Goal: Information Seeking & Learning: Learn about a topic

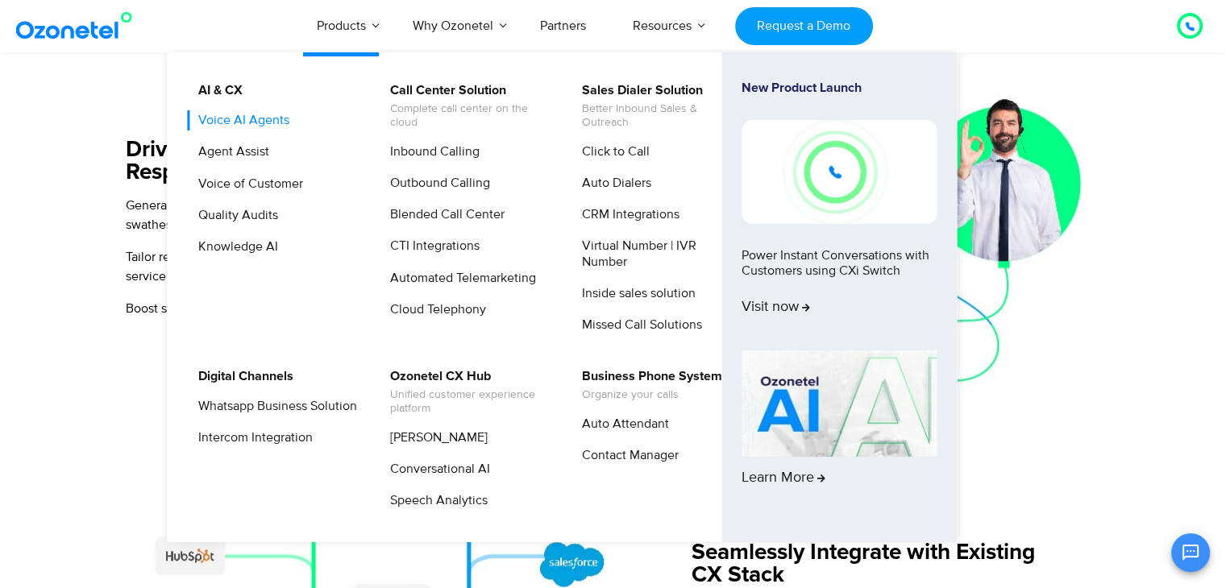
click at [222, 127] on link "Voice AI Agents" at bounding box center [240, 120] width 104 height 20
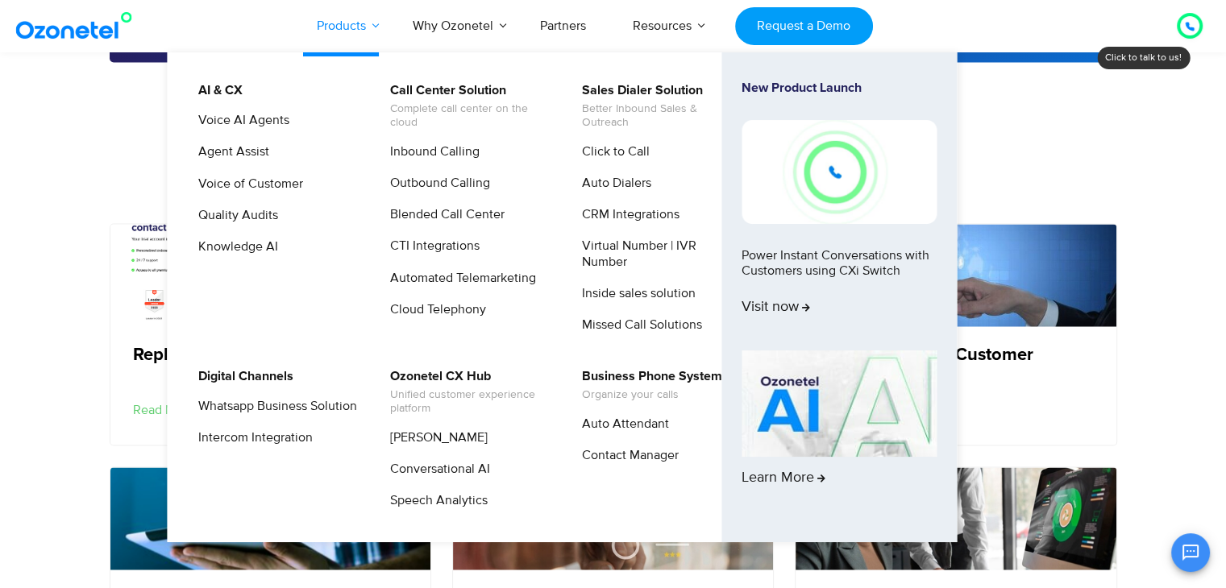
scroll to position [2740, 0]
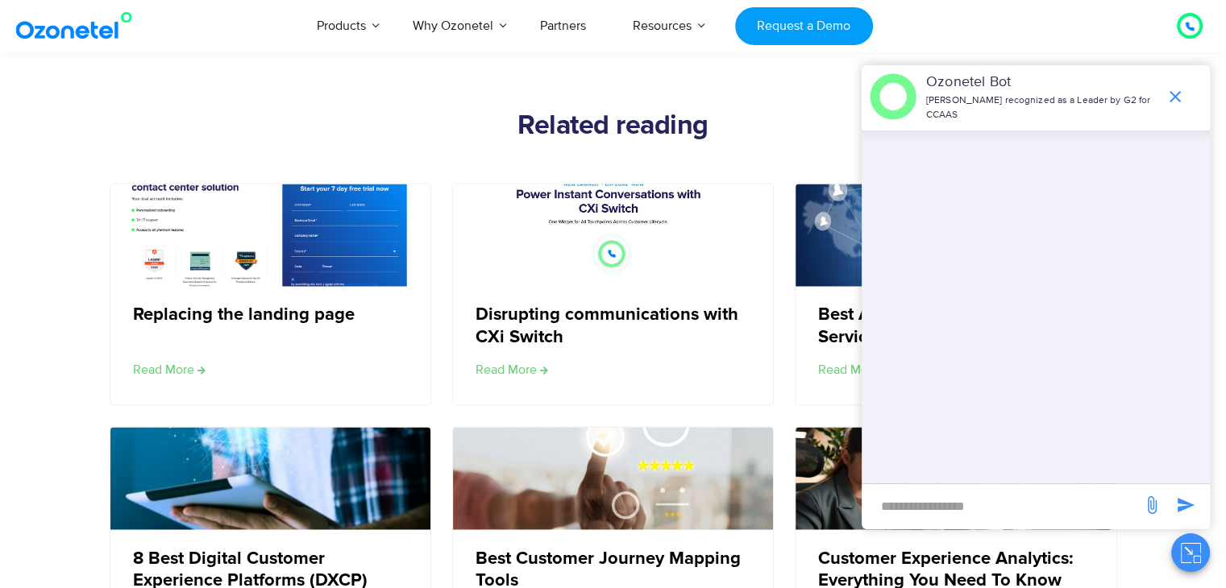
click at [1176, 89] on icon "end chat or minimize" at bounding box center [1174, 96] width 19 height 19
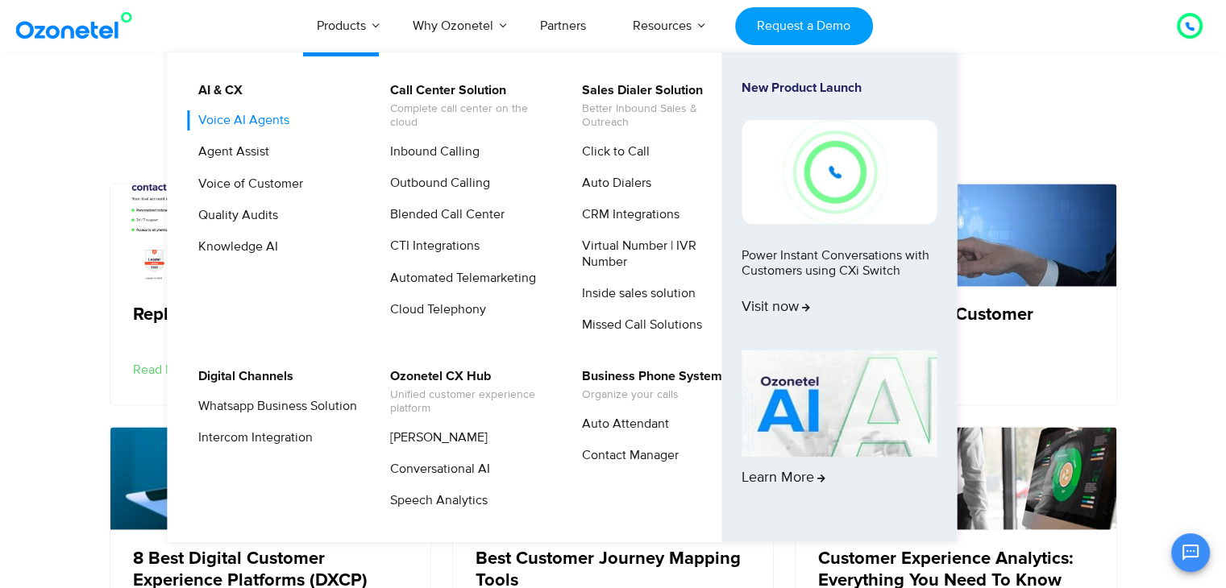
click at [265, 126] on link "Voice AI Agents" at bounding box center [240, 120] width 104 height 20
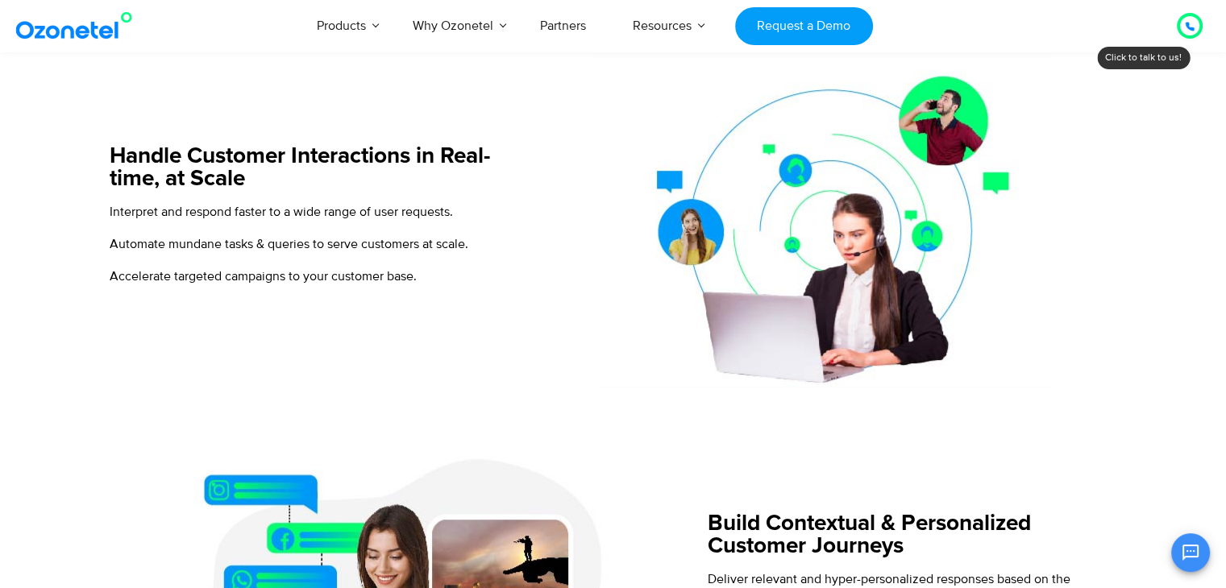
scroll to position [725, 0]
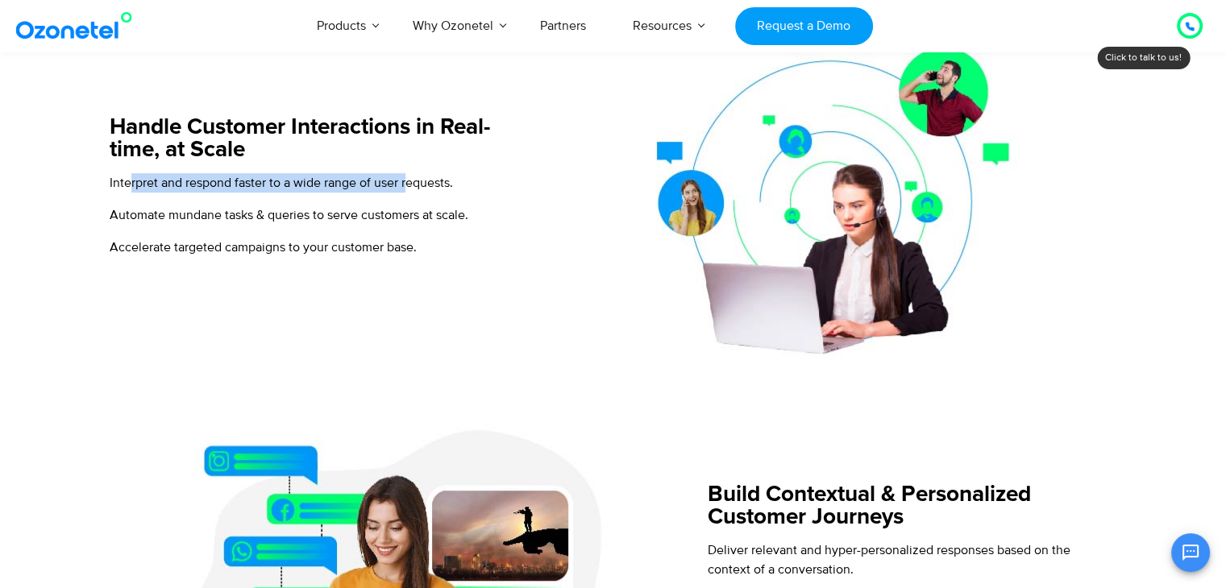
drag, startPoint x: 127, startPoint y: 184, endPoint x: 413, endPoint y: 192, distance: 286.2
click at [412, 191] on p "Interpret and respond faster to a wide range of user requests." at bounding box center [313, 182] width 407 height 19
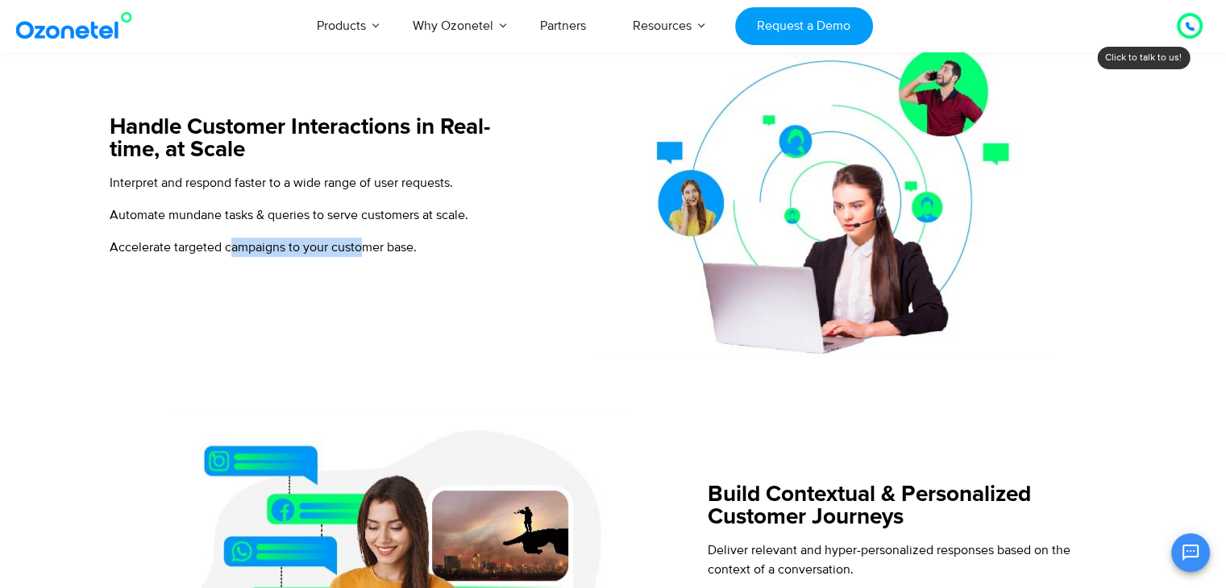
drag, startPoint x: 232, startPoint y: 249, endPoint x: 359, endPoint y: 246, distance: 126.6
click at [359, 246] on span "Accelerate targeted campaigns to your customer base." at bounding box center [263, 247] width 307 height 16
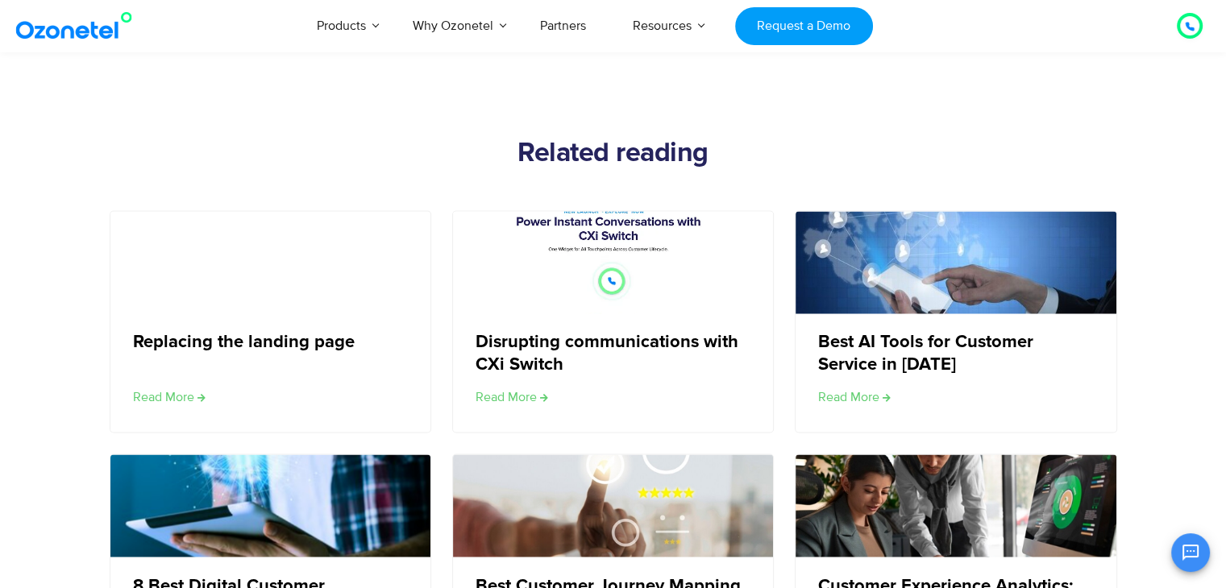
scroll to position [2579, 0]
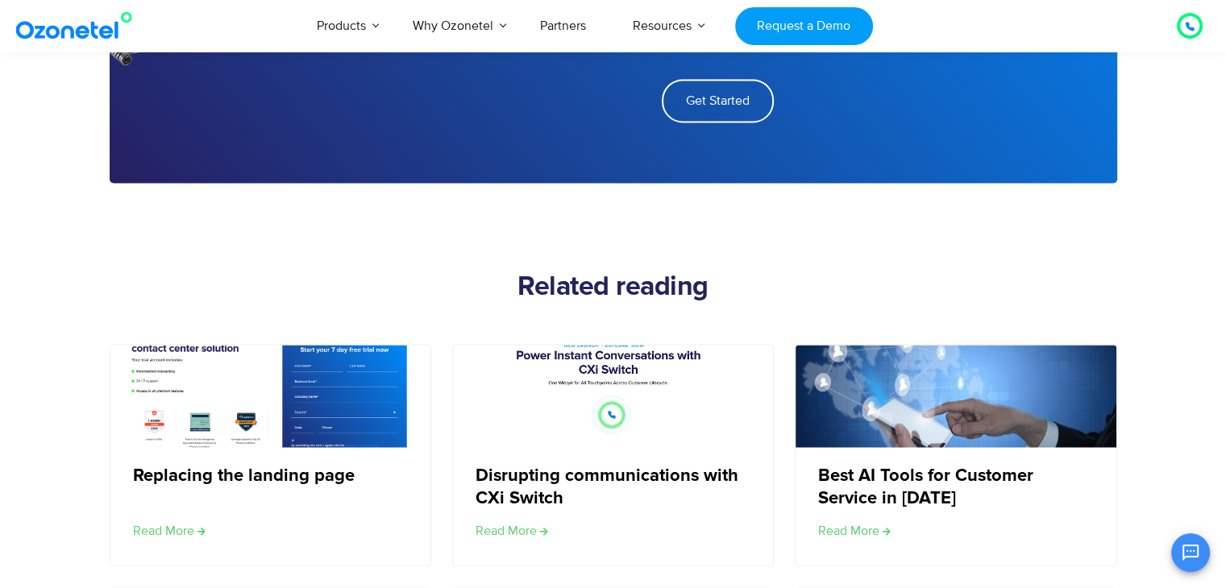
click at [536, 284] on h2 "Related reading" at bounding box center [613, 288] width 1007 height 32
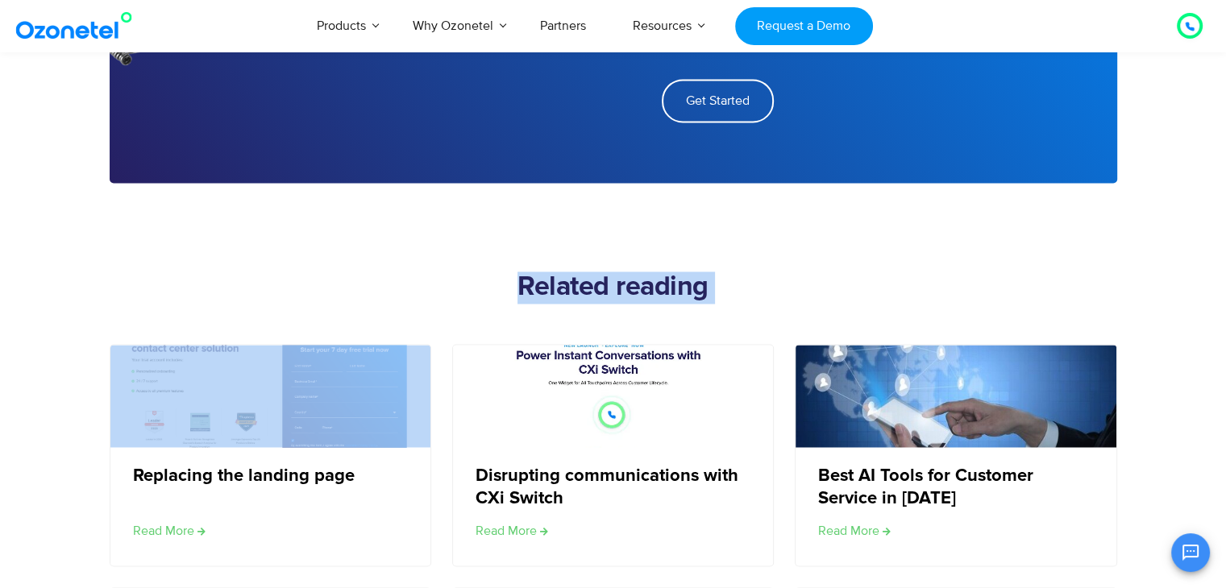
click at [536, 284] on h2 "Related reading" at bounding box center [613, 288] width 1007 height 32
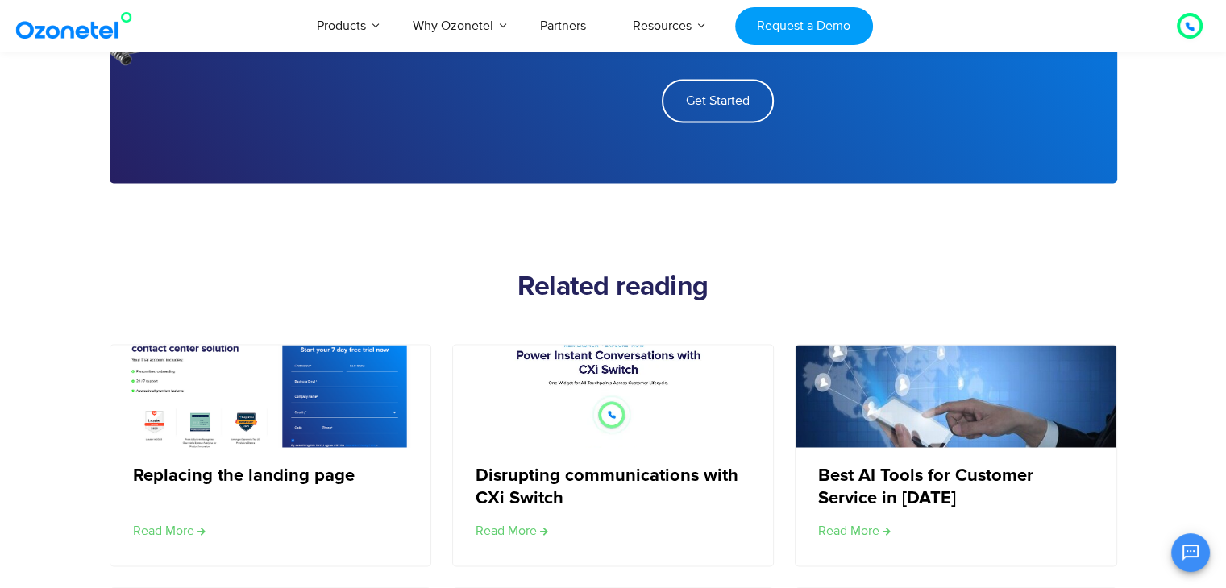
click at [536, 284] on h2 "Related reading" at bounding box center [613, 288] width 1007 height 32
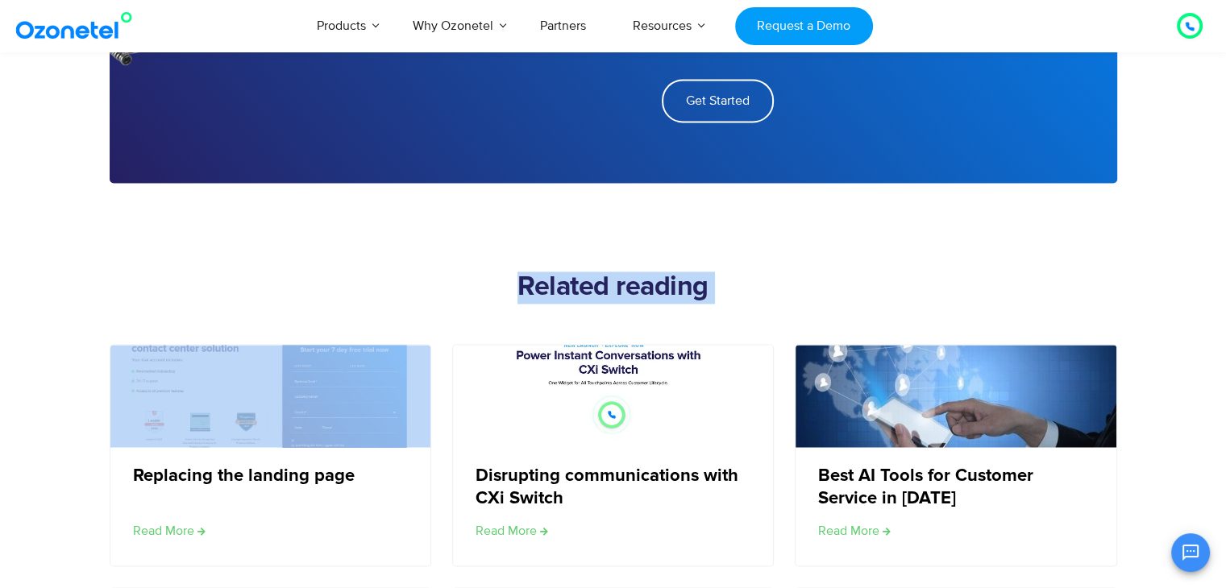
click at [536, 284] on h2 "Related reading" at bounding box center [613, 288] width 1007 height 32
click at [601, 352] on img at bounding box center [611, 396] width 323 height 130
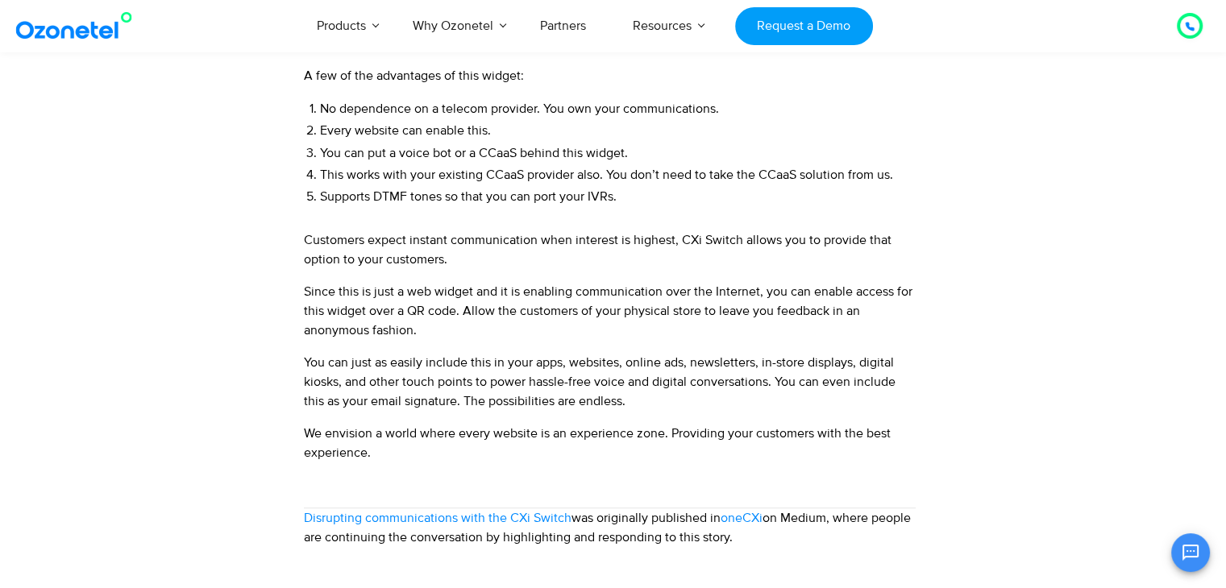
scroll to position [1773, 0]
